Goal: Entertainment & Leisure: Consume media (video, audio)

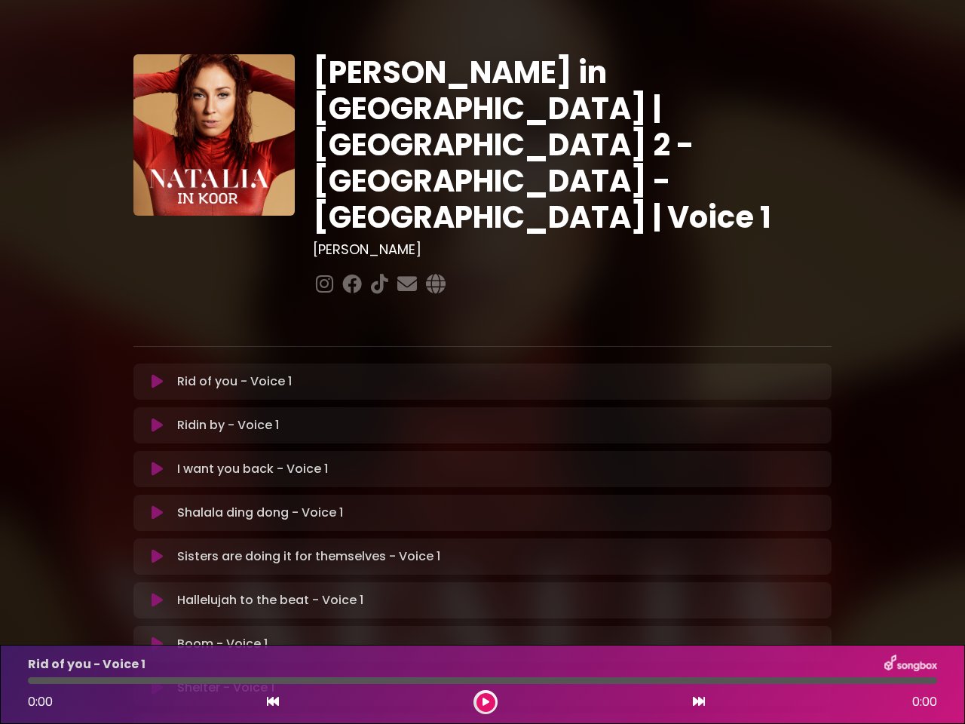
click at [157, 374] on icon at bounding box center [156, 381] width 11 height 15
click at [157, 418] on icon at bounding box center [156, 425] width 11 height 15
click at [157, 461] on icon at bounding box center [156, 468] width 11 height 15
click at [157, 505] on icon at bounding box center [156, 512] width 11 height 15
click at [157, 549] on icon at bounding box center [156, 556] width 11 height 15
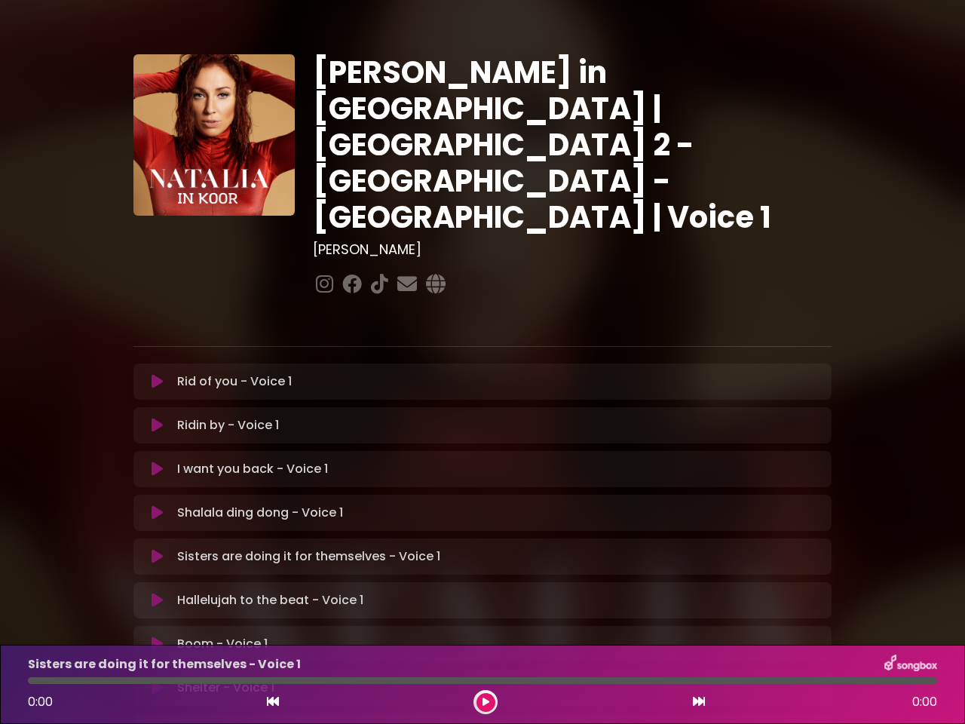
click at [157, 592] on icon at bounding box center [156, 599] width 11 height 15
click at [157, 636] on icon at bounding box center [156, 643] width 11 height 15
click at [157, 680] on icon at bounding box center [156, 687] width 11 height 15
click at [273, 702] on icon at bounding box center [273, 701] width 12 height 12
click at [485, 702] on icon at bounding box center [485, 701] width 7 height 9
